Goal: Navigation & Orientation: Find specific page/section

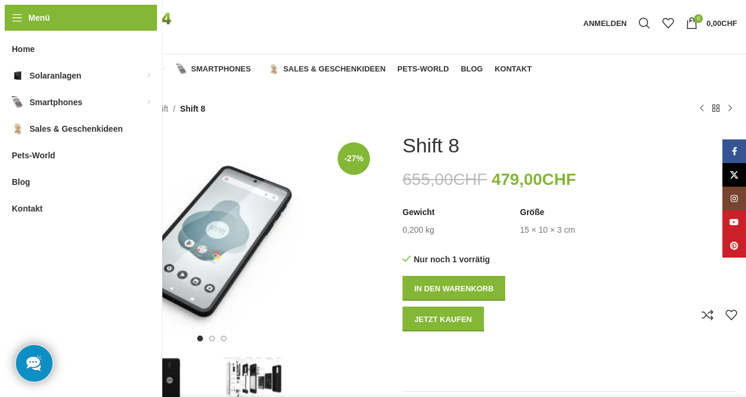
scroll to position [43, 0]
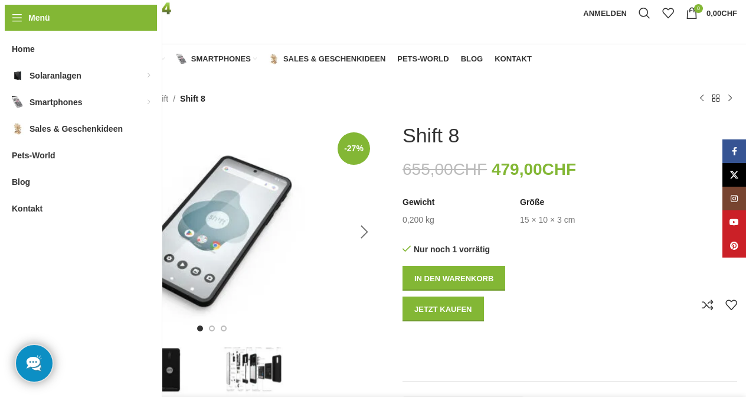
click at [366, 235] on div "Next slide" at bounding box center [365, 232] width 30 height 30
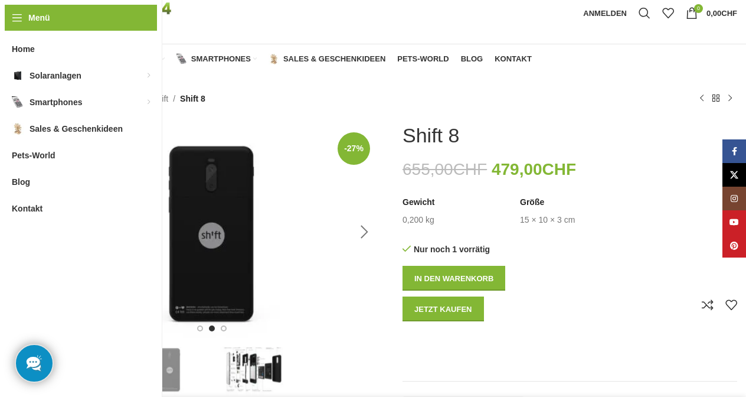
click at [365, 229] on div "Next slide" at bounding box center [365, 232] width 30 height 30
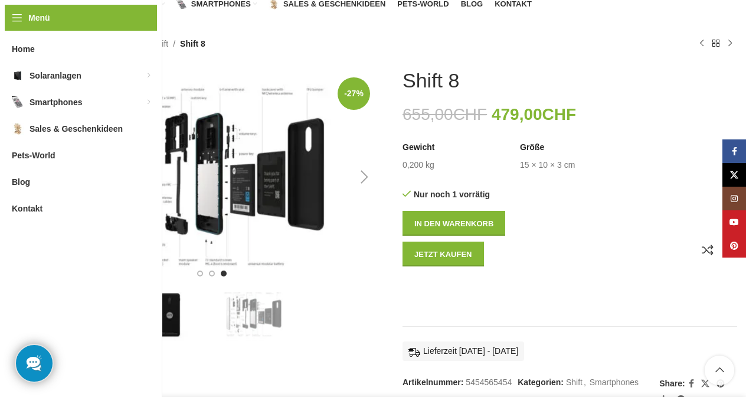
scroll to position [74, 0]
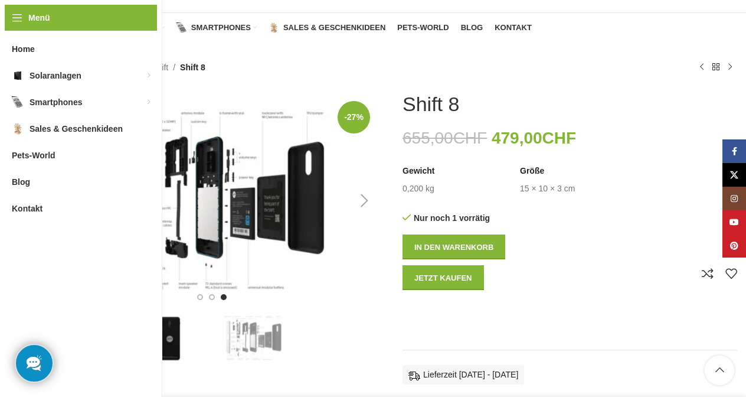
click at [364, 198] on div "Next slide" at bounding box center [365, 201] width 30 height 30
click at [364, 205] on div "Next slide" at bounding box center [365, 201] width 30 height 30
click at [54, 201] on div "Previous slide" at bounding box center [59, 201] width 30 height 30
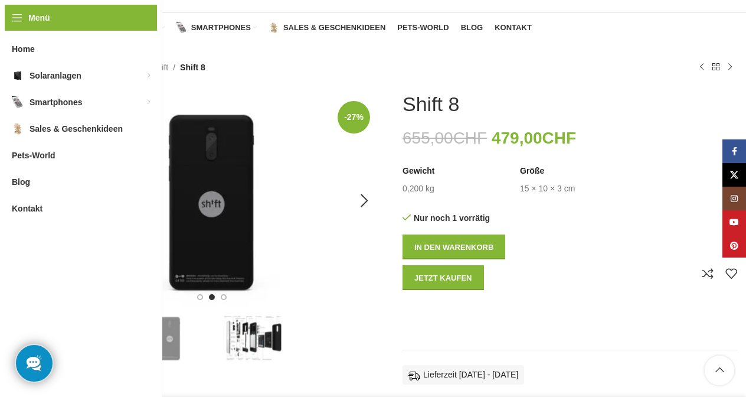
click at [54, 201] on div "Previous slide" at bounding box center [59, 201] width 30 height 30
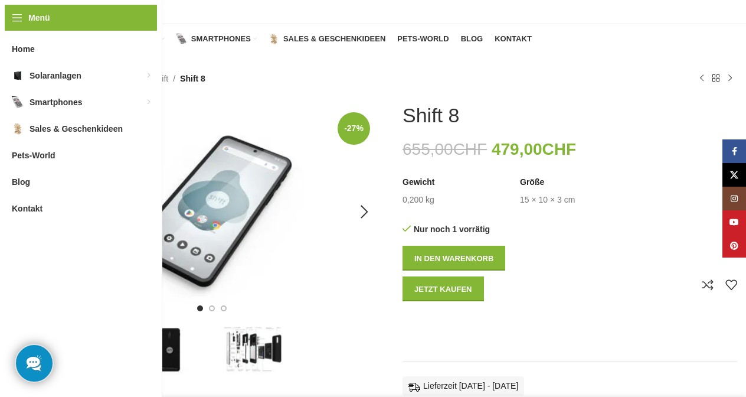
scroll to position [0, 0]
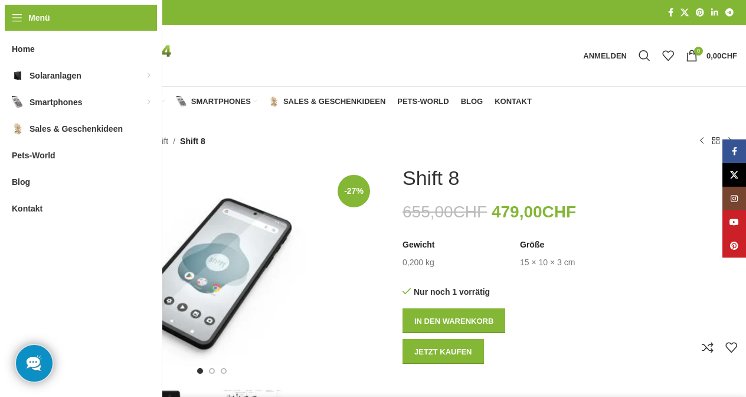
click at [161, 141] on link "Shift" at bounding box center [160, 141] width 17 height 13
click at [514, 100] on span "Kontakt" at bounding box center [513, 101] width 37 height 9
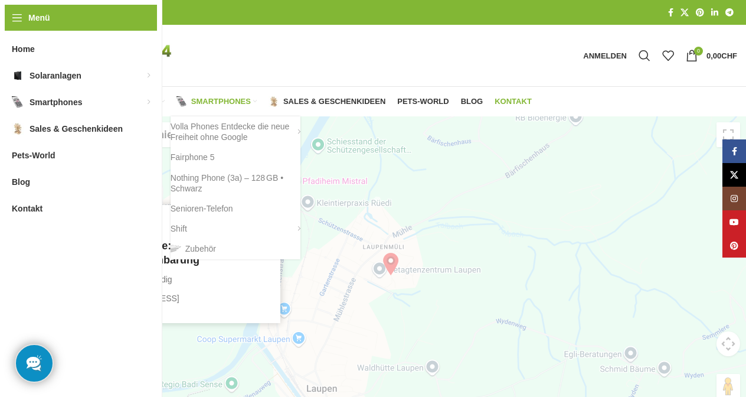
click at [231, 99] on span "Smartphones" at bounding box center [221, 101] width 60 height 9
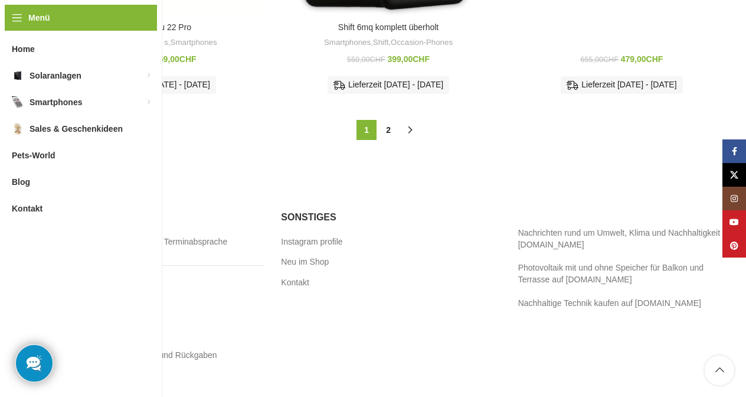
scroll to position [1407, 0]
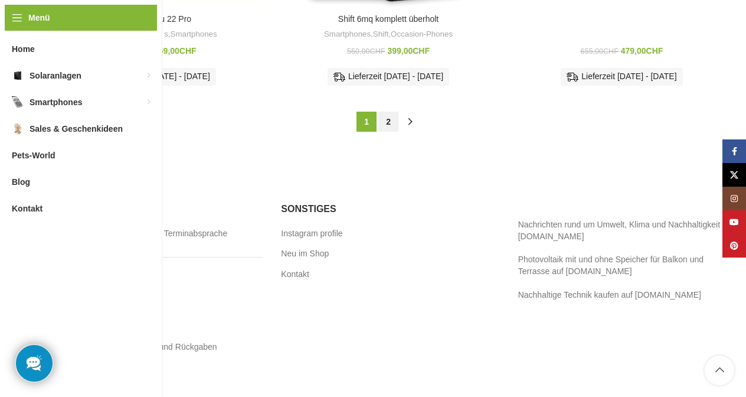
click at [389, 112] on link "2" at bounding box center [389, 122] width 20 height 20
